Goal: Task Accomplishment & Management: Manage account settings

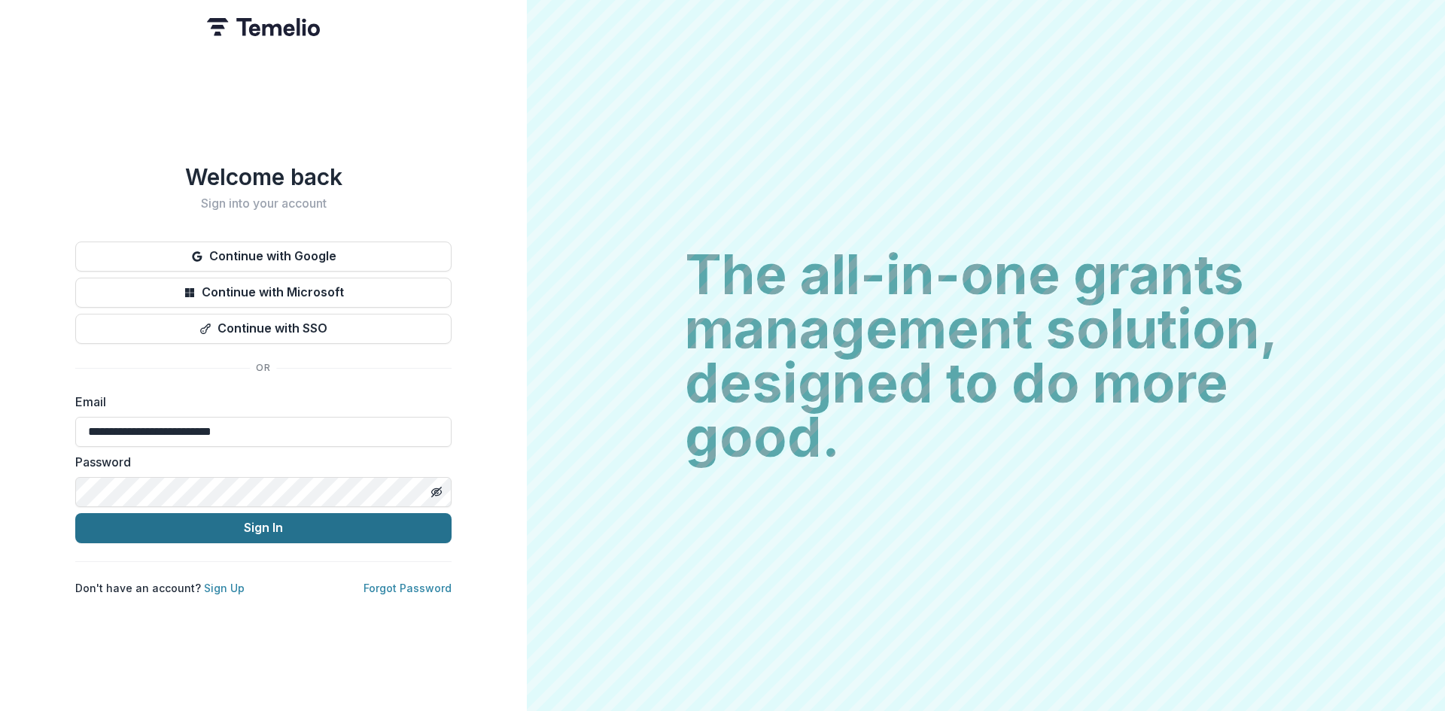
click at [270, 528] on button "Sign In" at bounding box center [263, 528] width 376 height 30
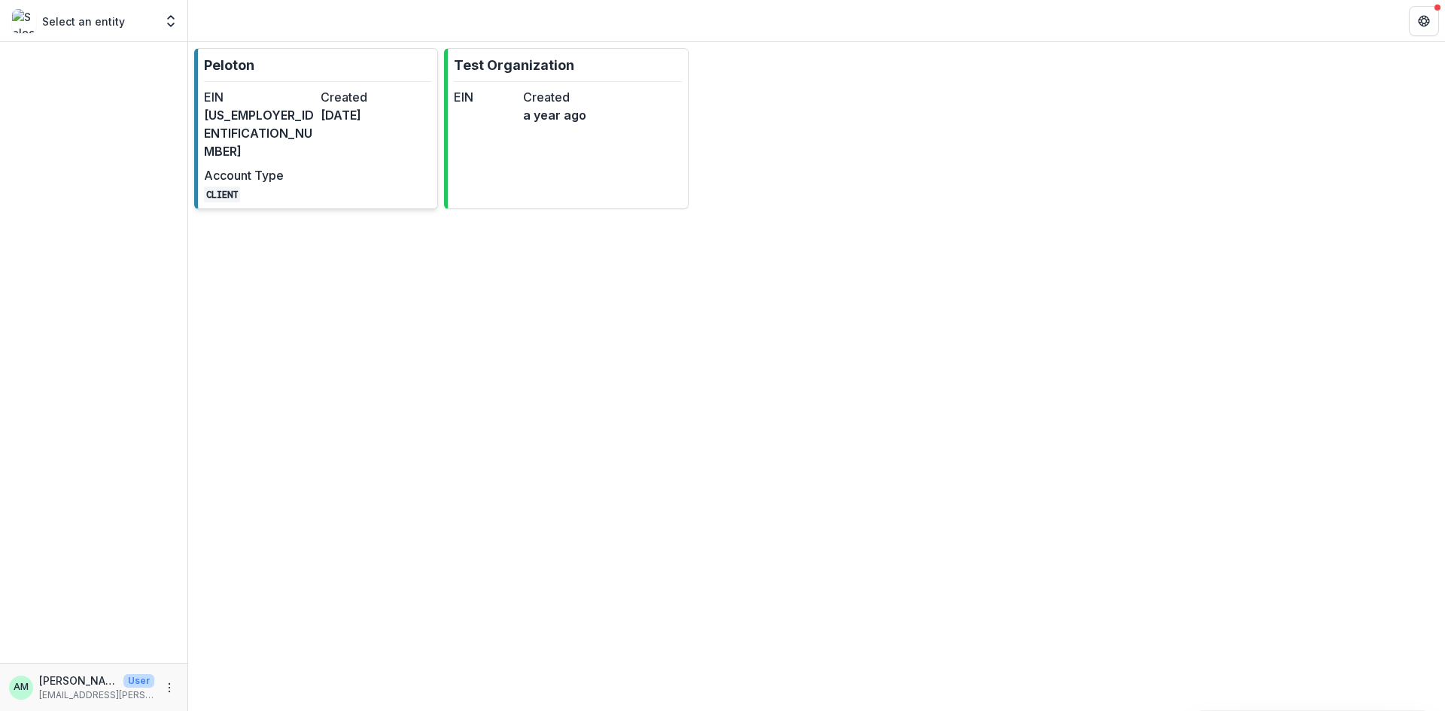
click at [321, 86] on link "Peloton EIN [US_EMPLOYER_IDENTIFICATION_NUMBER] Created [DATE] Account Type CLI…" at bounding box center [316, 128] width 244 height 161
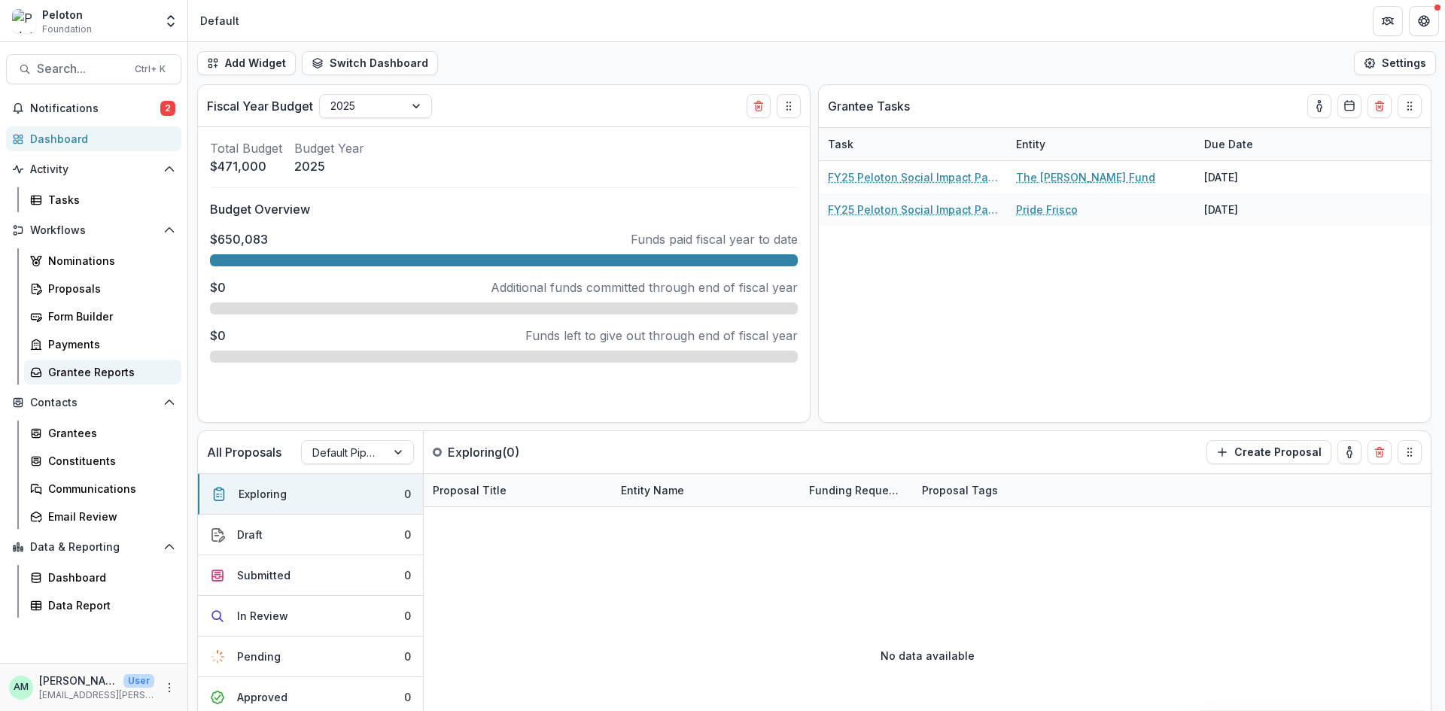
click at [93, 368] on div "Grantee Reports" at bounding box center [108, 372] width 121 height 16
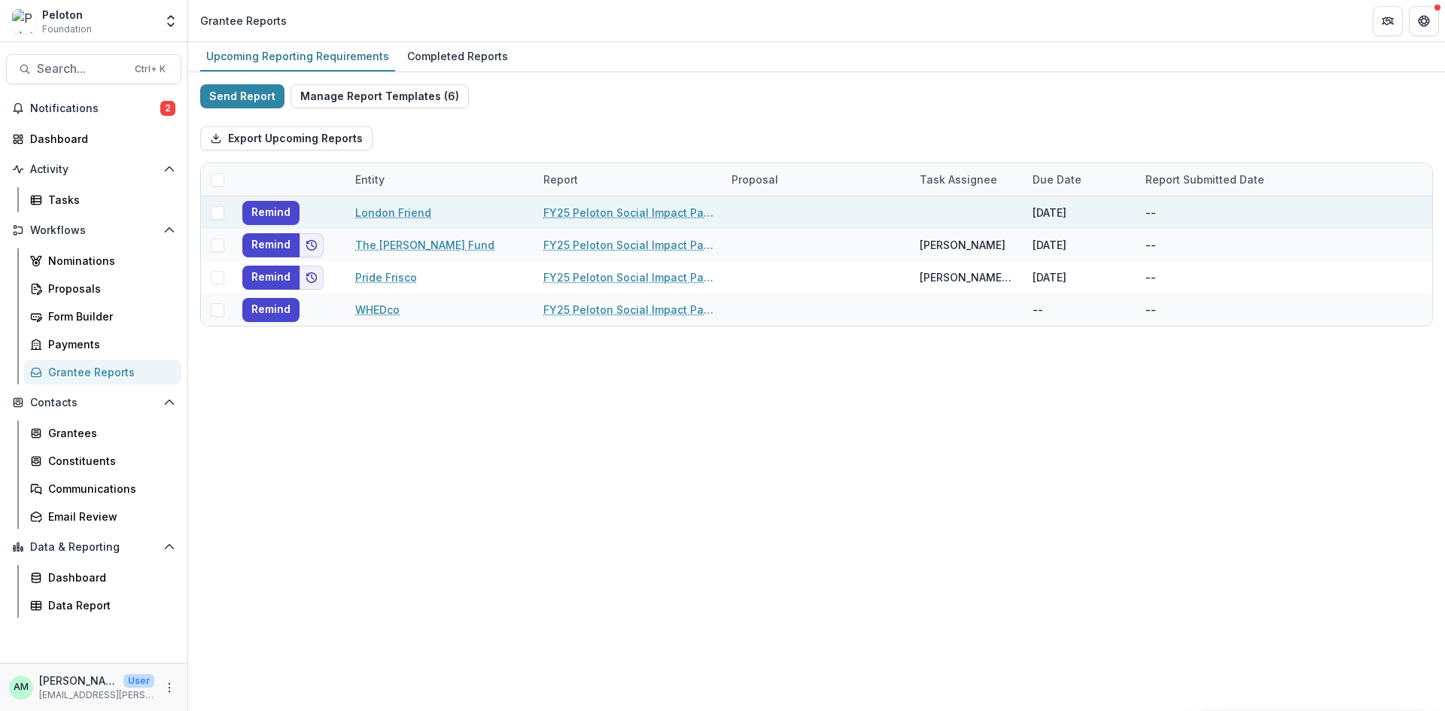
click at [218, 218] on span at bounding box center [218, 213] width 14 height 14
click at [449, 130] on button "Bulk Actions ( 1 )" at bounding box center [443, 138] width 117 height 24
click at [463, 174] on button "Bulk Task Report Update ( 1 )" at bounding box center [478, 172] width 187 height 25
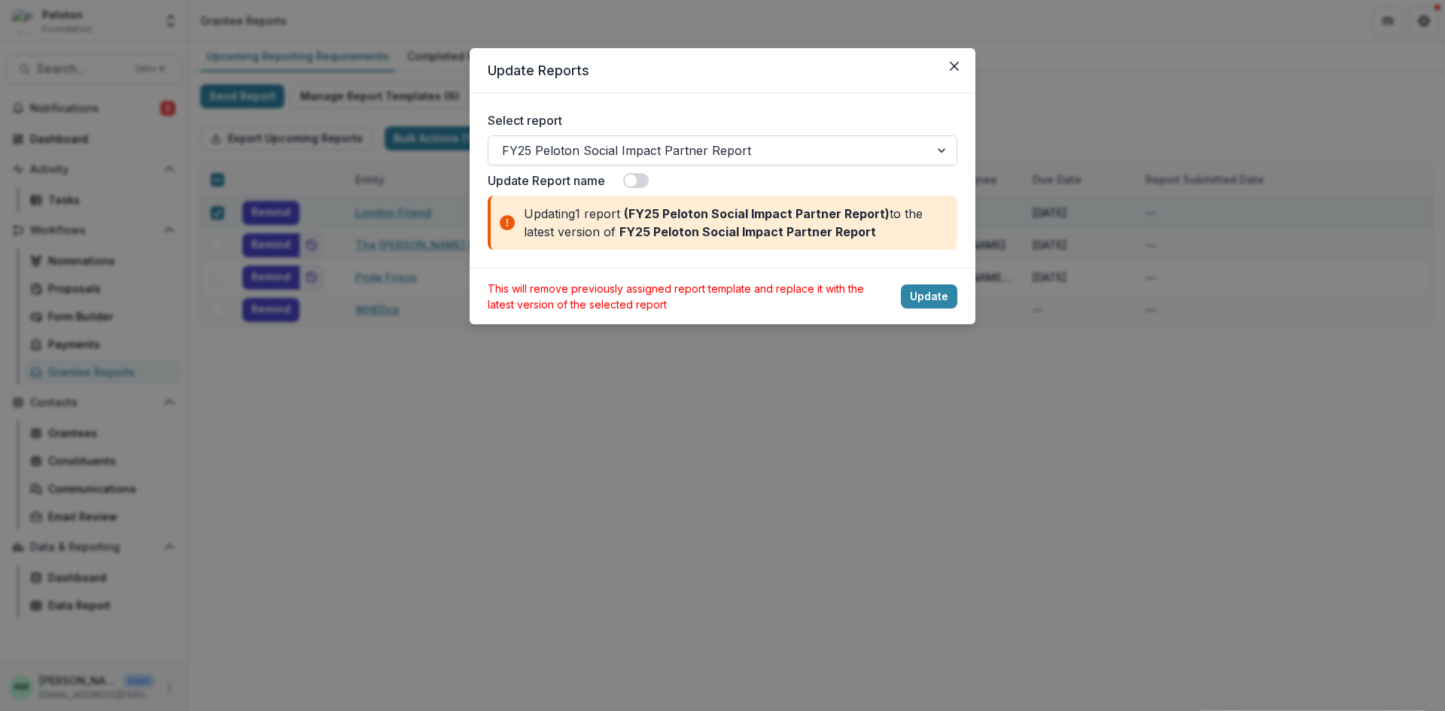
click at [883, 156] on div at bounding box center [709, 150] width 414 height 21
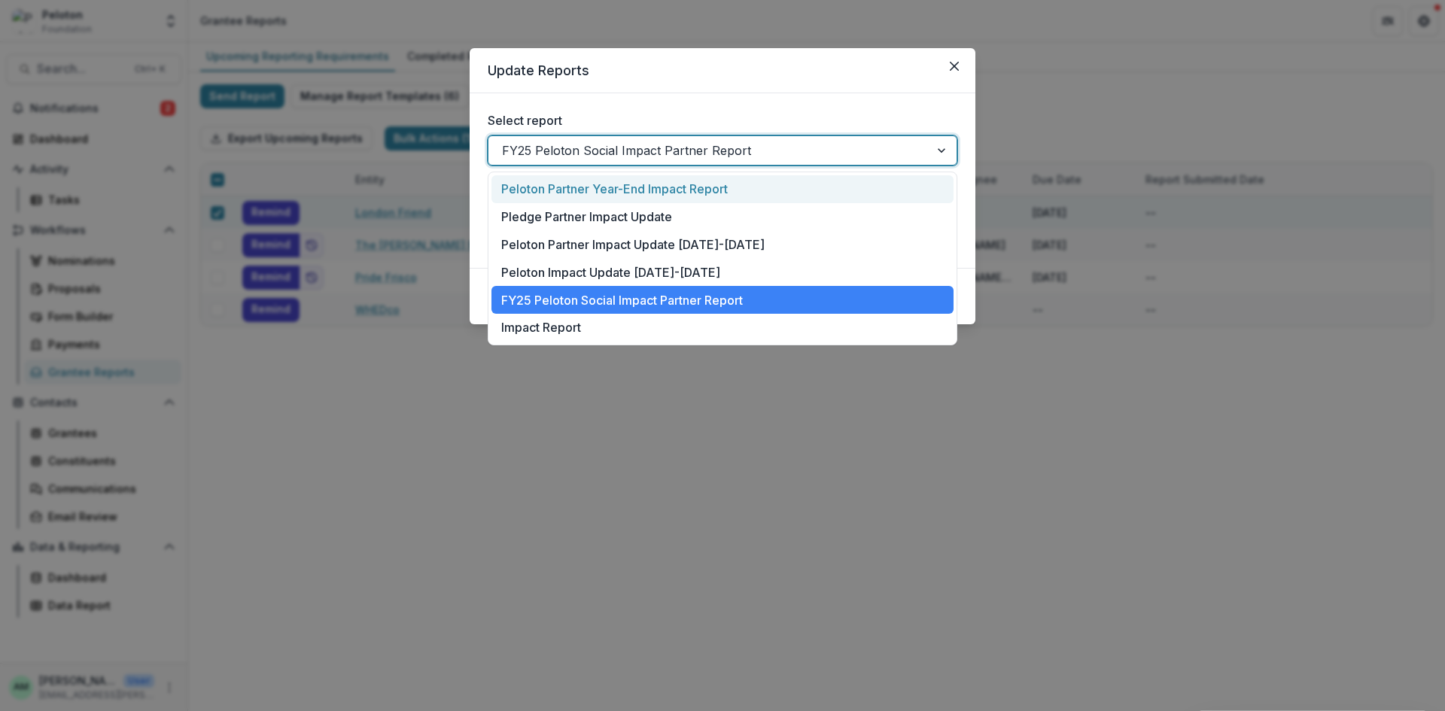
click at [883, 156] on div at bounding box center [709, 150] width 414 height 21
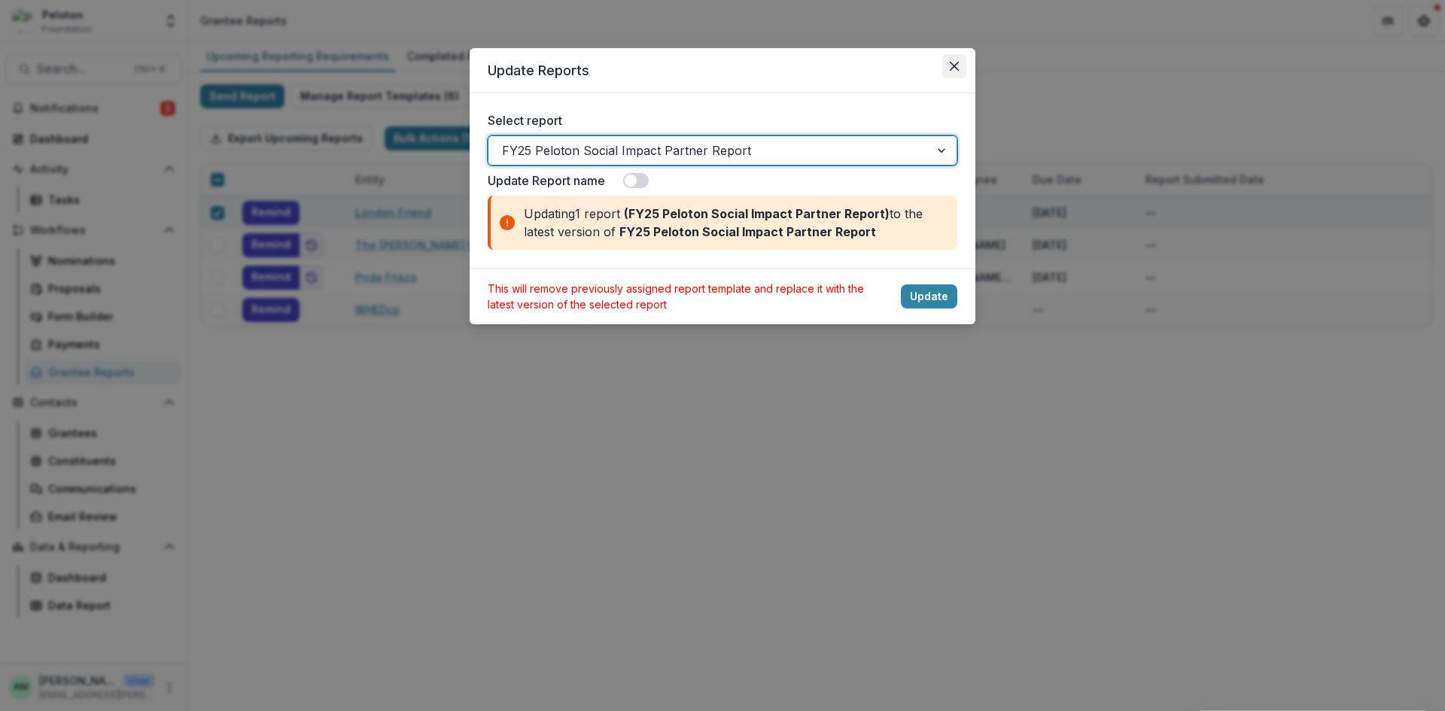
click at [961, 68] on button "Close" at bounding box center [954, 66] width 24 height 24
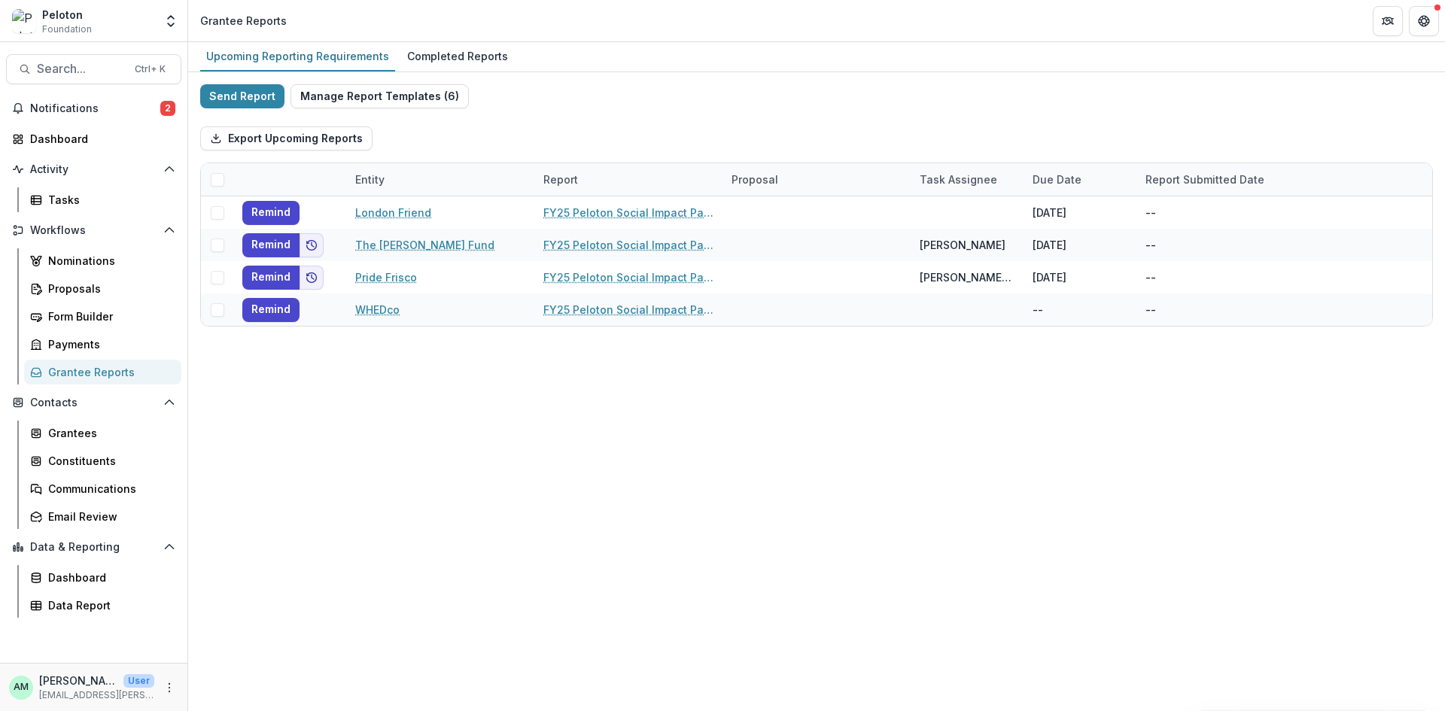
click at [571, 93] on div "Send Report Manage Report Templates ( 6 ) Export Upcoming Reports Entity Report…" at bounding box center [816, 205] width 1233 height 242
click at [91, 102] on span "Notifications" at bounding box center [95, 108] width 130 height 13
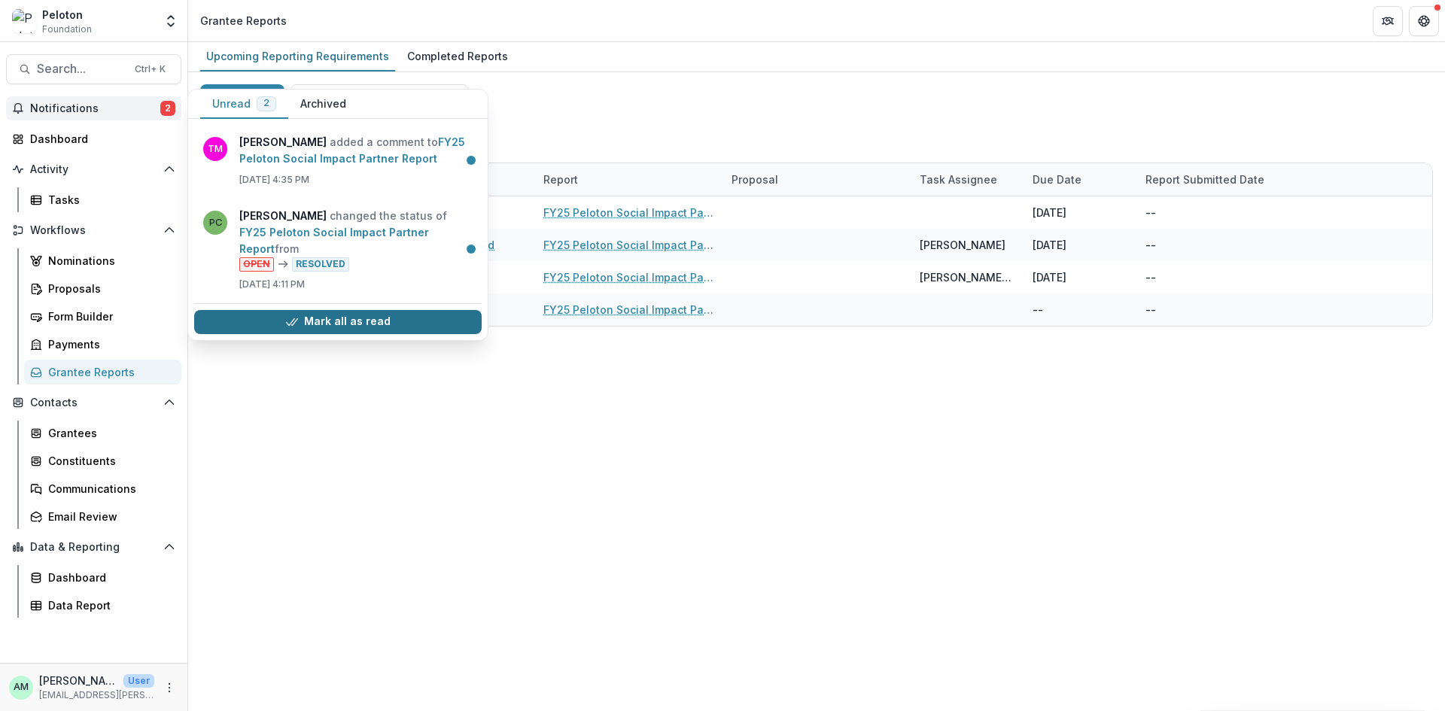
click at [291, 316] on icon "button" at bounding box center [292, 322] width 12 height 12
